Goal: Find specific fact: Find specific fact

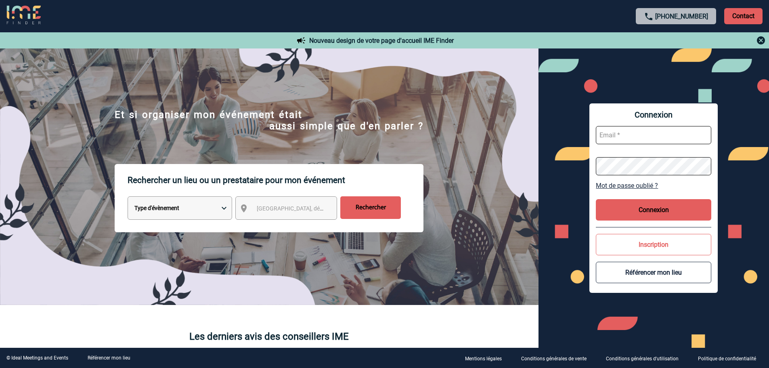
type input "[EMAIL_ADDRESS][DOMAIN_NAME]"
click at [381, 215] on button "Connexion" at bounding box center [653, 209] width 115 height 21
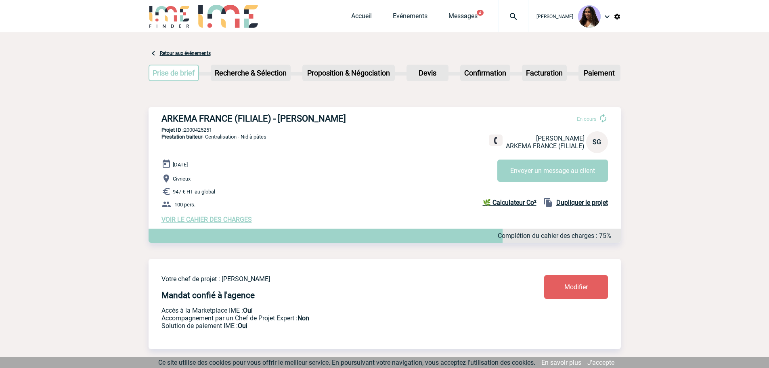
drag, startPoint x: 163, startPoint y: 120, endPoint x: 343, endPoint y: 117, distance: 180.1
click at [343, 117] on h3 "ARKEMA FRANCE (FILIALE) - Sandrine GIRON" at bounding box center [283, 118] width 242 height 10
copy h3 "ARKEMA FRANCE (FILIALE) - Sandrine GIRON"
click at [191, 139] on span "Prestation traiteur" at bounding box center [182, 137] width 41 height 6
drag, startPoint x: 220, startPoint y: 133, endPoint x: 184, endPoint y: 130, distance: 35.6
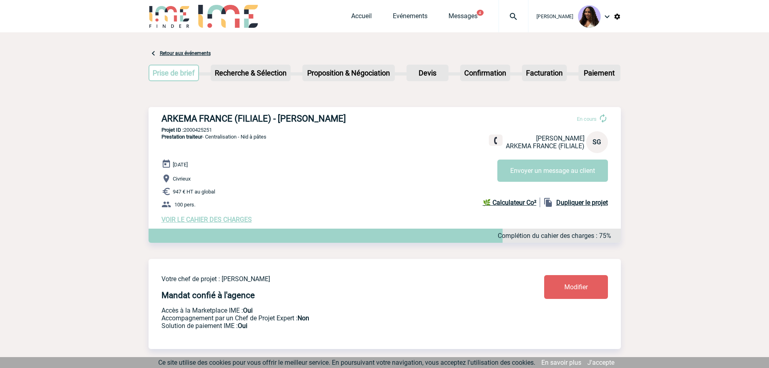
click at [184, 130] on p "Projet ID : 2000425251" at bounding box center [385, 130] width 472 height 6
copy p "2000425251"
drag, startPoint x: 162, startPoint y: 122, endPoint x: 375, endPoint y: 124, distance: 212.8
click at [375, 124] on h3 "ARKEMA FRANCE (FILIALE) - Sandrine GIRON" at bounding box center [283, 118] width 242 height 10
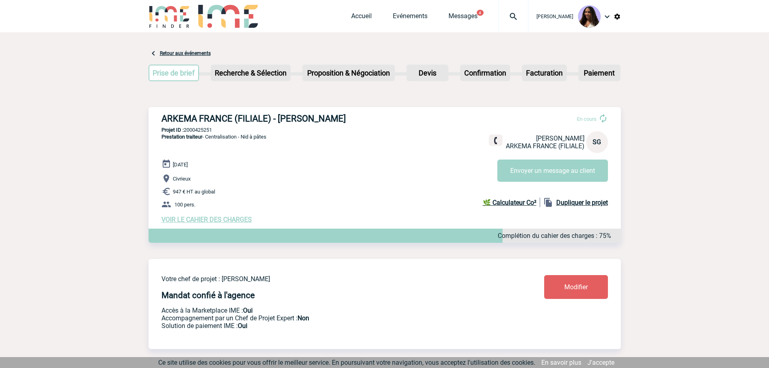
copy h3 "ARKEMA FRANCE (FILIALE) - Sandrine GIRON"
drag, startPoint x: 215, startPoint y: 132, endPoint x: 185, endPoint y: 131, distance: 30.3
click at [185, 131] on p "Projet ID : 2000425251" at bounding box center [385, 130] width 472 height 6
copy p "2000425251"
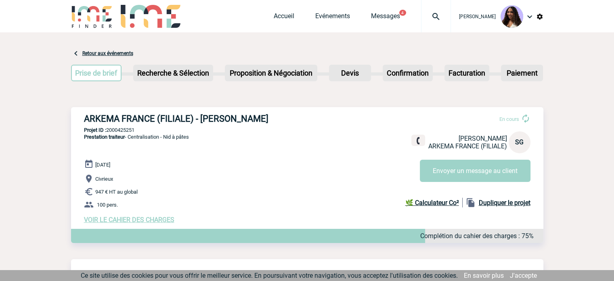
copy p "2000425251"
